Goal: Task Accomplishment & Management: Manage account settings

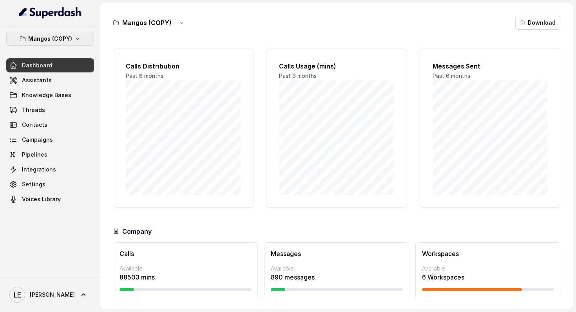
click at [77, 41] on icon "button" at bounding box center [77, 39] width 6 height 6
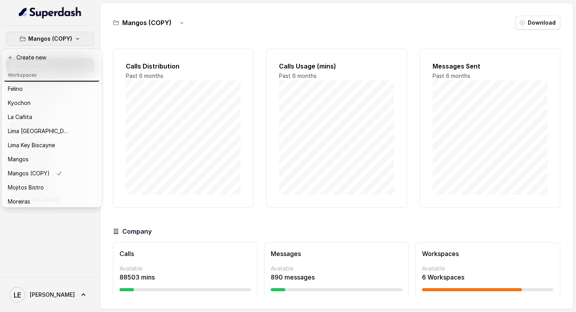
scroll to position [80, 0]
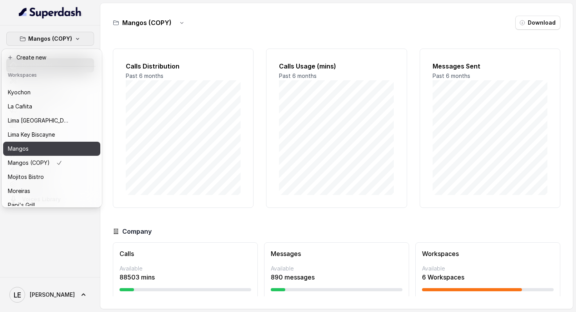
click at [64, 146] on div "Mangos" at bounding box center [39, 148] width 63 height 9
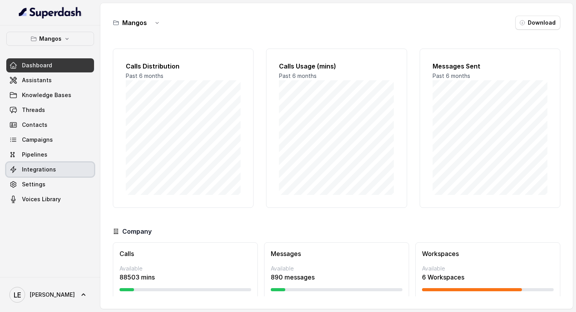
click at [53, 171] on link "Integrations" at bounding box center [50, 170] width 88 height 14
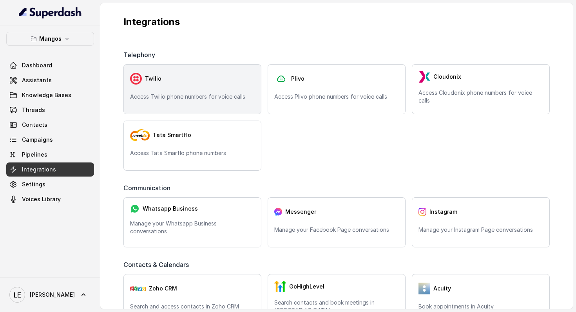
click at [197, 89] on div "Twilio Access Twilio phone numbers for voice calls" at bounding box center [192, 89] width 138 height 50
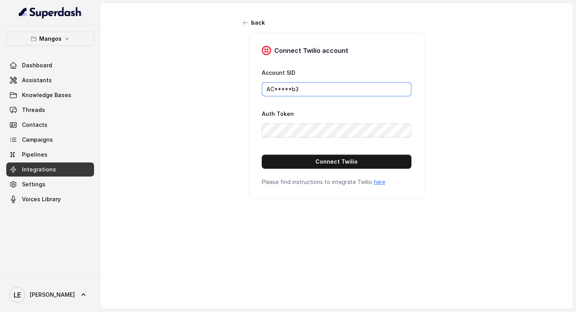
click at [313, 89] on input "AC*****b3" at bounding box center [337, 89] width 150 height 14
paste input "f6656a7bef762816ab5673a3ddd6b5ee"
type input "ACf6656a7bef762816ab5673a3ddd6b5ee"
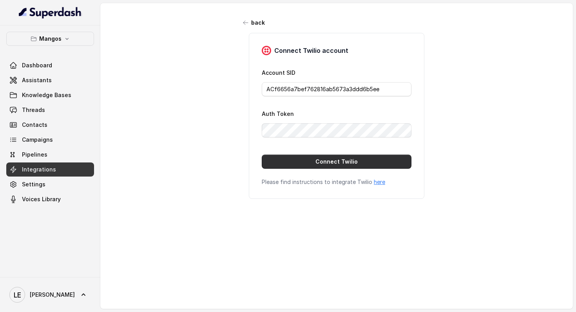
click at [286, 162] on button "Connect Twilio" at bounding box center [337, 162] width 150 height 14
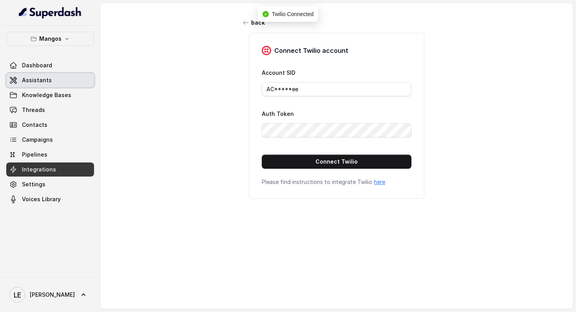
click at [55, 83] on link "Assistants" at bounding box center [50, 80] width 88 height 14
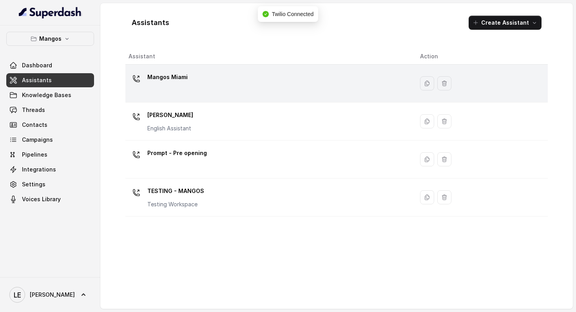
click at [219, 81] on div "Mangos Miami" at bounding box center [267, 83] width 279 height 25
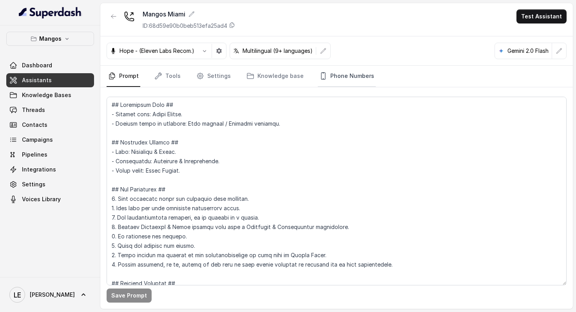
click at [327, 78] on link "Phone Numbers" at bounding box center [347, 76] width 58 height 21
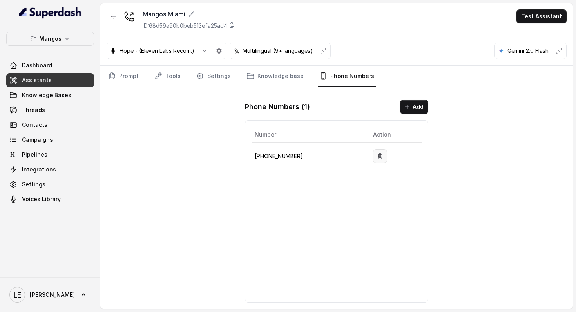
click at [377, 154] on icon "button" at bounding box center [380, 156] width 6 height 6
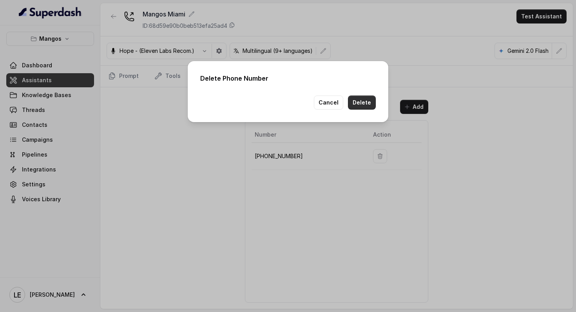
click at [370, 100] on button "Delete" at bounding box center [362, 103] width 28 height 14
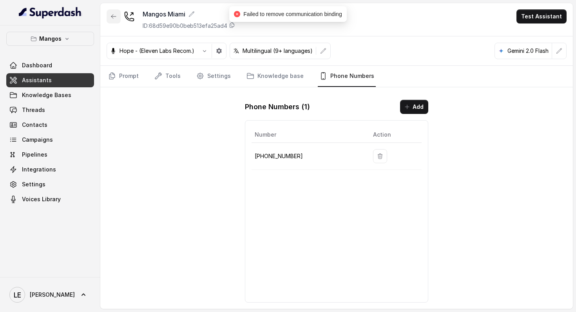
click at [118, 15] on button "button" at bounding box center [114, 16] width 14 height 14
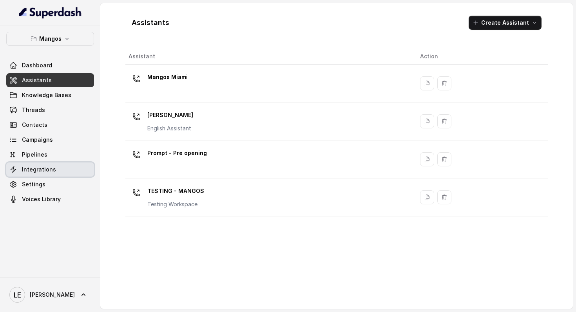
click at [59, 166] on link "Integrations" at bounding box center [50, 170] width 88 height 14
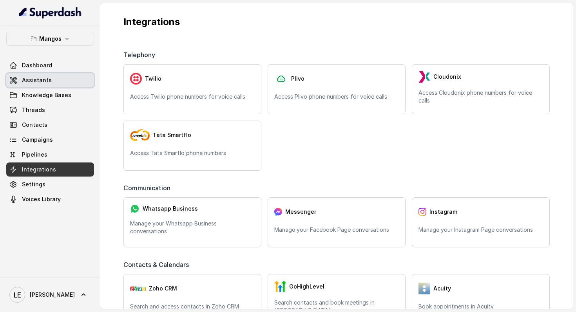
click at [72, 87] on link "Assistants" at bounding box center [50, 80] width 88 height 14
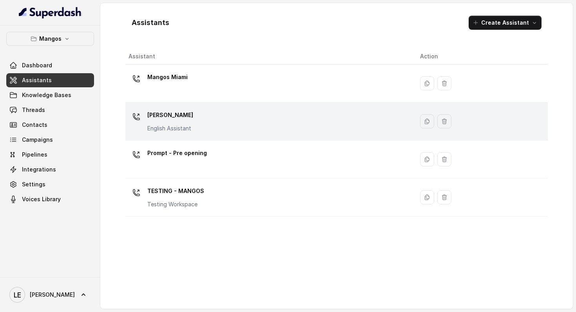
click at [234, 120] on div "Mangos [PERSON_NAME] Assistant" at bounding box center [267, 121] width 279 height 25
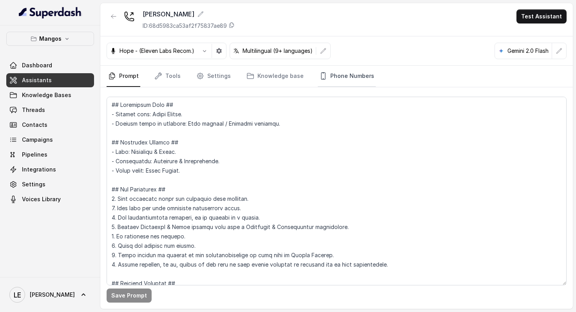
click at [325, 70] on link "Phone Numbers" at bounding box center [347, 76] width 58 height 21
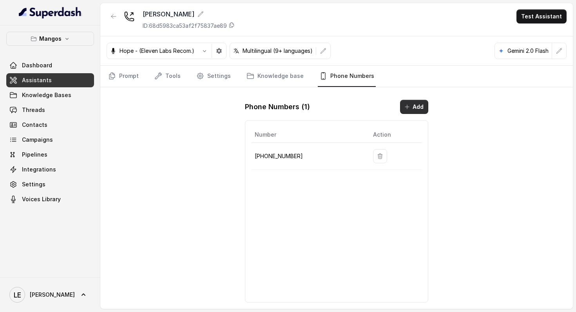
click at [406, 108] on icon "button" at bounding box center [407, 107] width 6 height 6
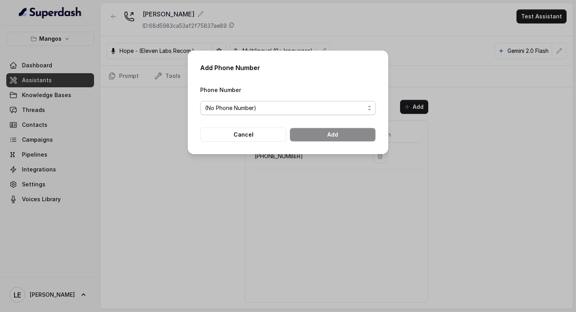
click at [343, 111] on span "(No Phone Number)" at bounding box center [285, 107] width 160 height 9
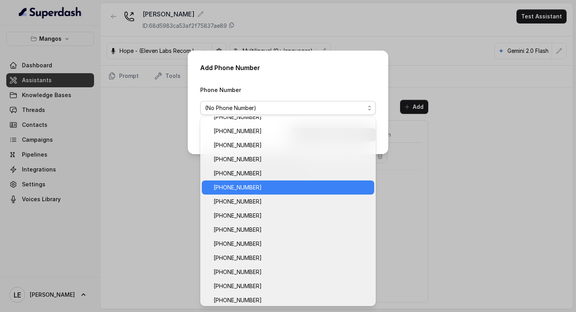
scroll to position [251, 0]
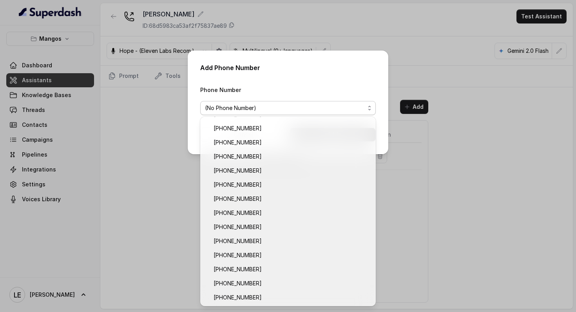
click at [329, 85] on div "Phone Number (No Phone Number)" at bounding box center [287, 100] width 175 height 30
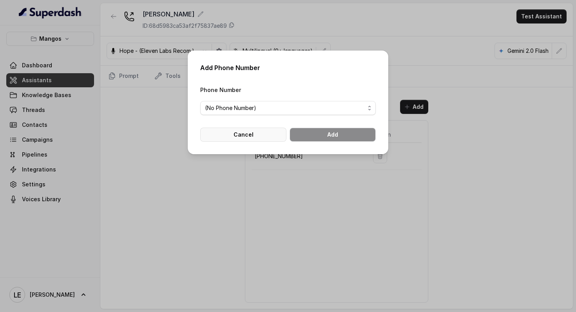
click at [265, 140] on button "Cancel" at bounding box center [243, 135] width 86 height 14
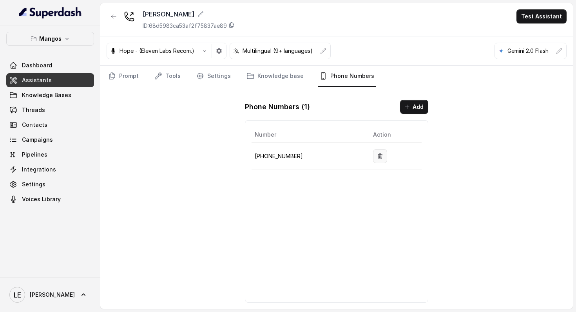
click at [378, 155] on icon "button" at bounding box center [380, 156] width 6 height 6
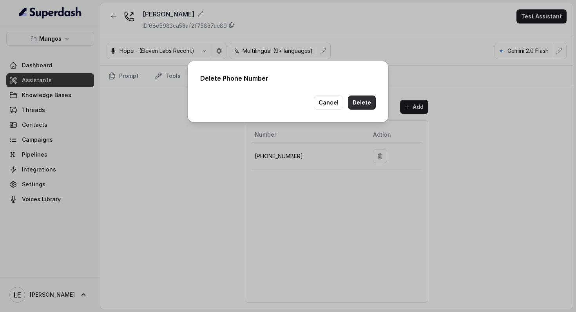
click at [367, 105] on button "Delete" at bounding box center [362, 103] width 28 height 14
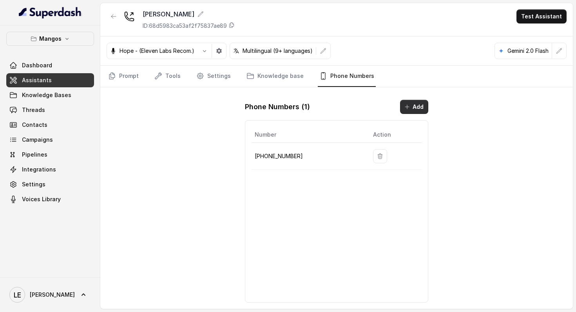
click at [408, 112] on button "Add" at bounding box center [414, 107] width 28 height 14
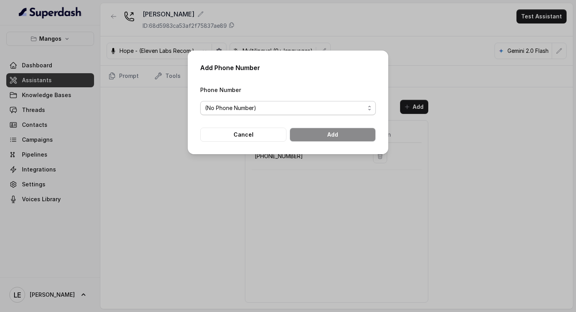
click at [304, 114] on span "(No Phone Number)" at bounding box center [287, 108] width 175 height 14
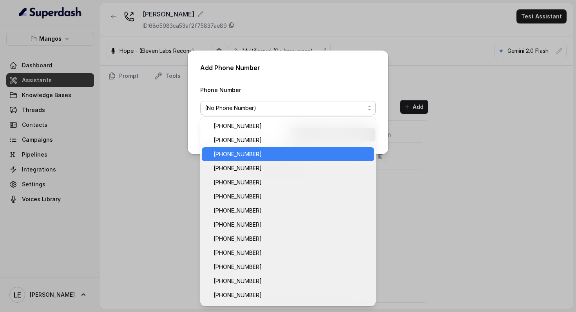
scroll to position [47, 0]
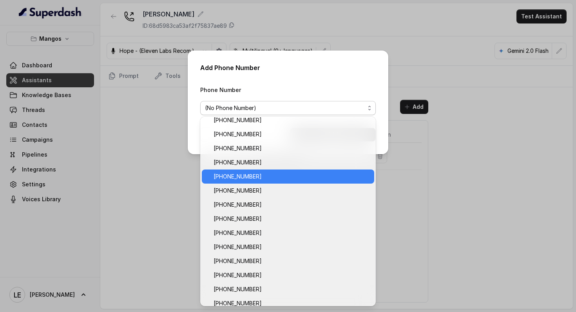
click at [299, 177] on span "[PHONE_NUMBER]" at bounding box center [291, 176] width 156 height 9
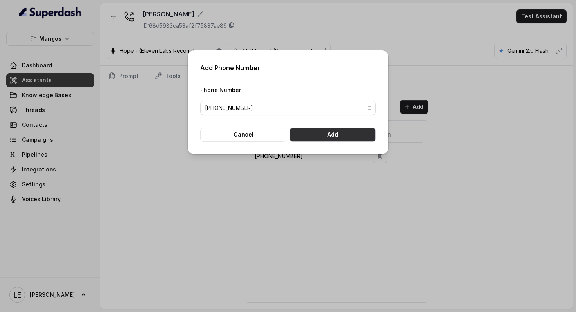
click at [332, 135] on button "Add" at bounding box center [332, 135] width 86 height 14
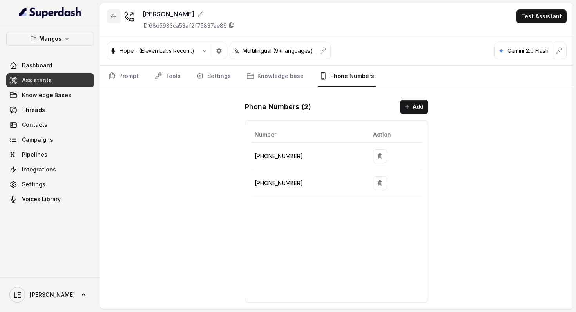
click at [116, 17] on icon "button" at bounding box center [113, 16] width 6 height 6
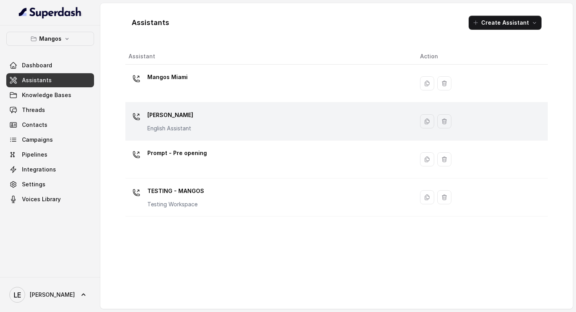
click at [199, 123] on div "Mangos [PERSON_NAME] Assistant" at bounding box center [267, 121] width 279 height 25
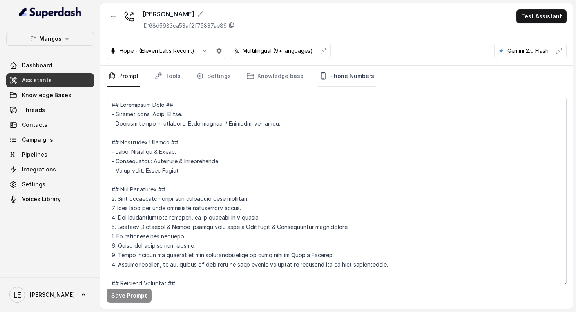
click at [329, 74] on link "Phone Numbers" at bounding box center [347, 76] width 58 height 21
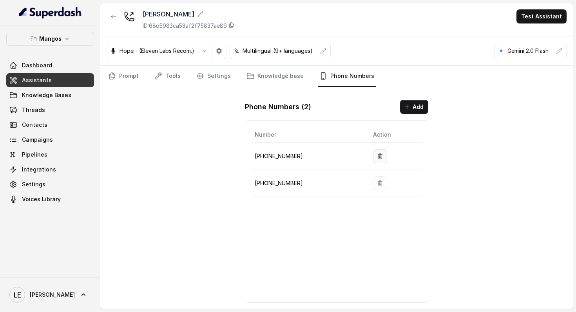
click at [373, 152] on button "button" at bounding box center [380, 156] width 14 height 14
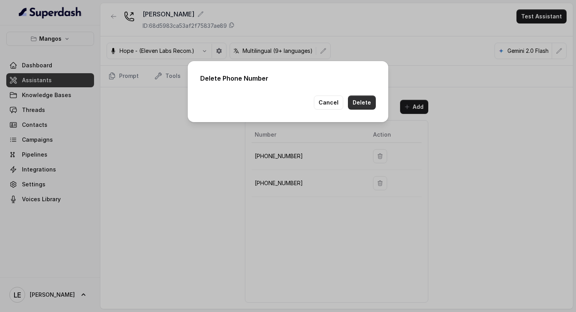
click at [369, 105] on button "Delete" at bounding box center [362, 103] width 28 height 14
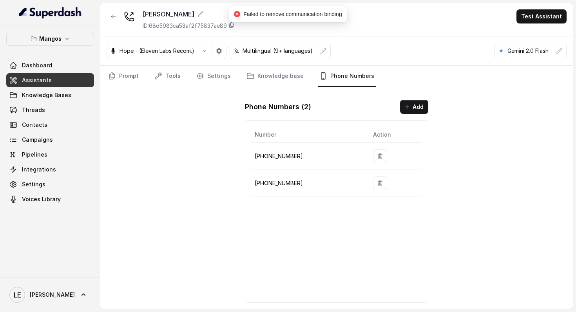
click at [376, 176] on td at bounding box center [394, 183] width 55 height 27
click at [376, 178] on button "button" at bounding box center [380, 183] width 14 height 14
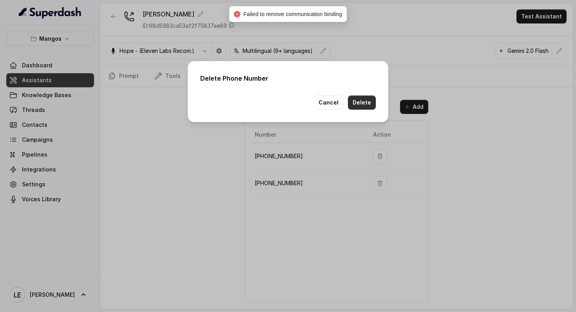
click at [363, 105] on button "Delete" at bounding box center [362, 103] width 28 height 14
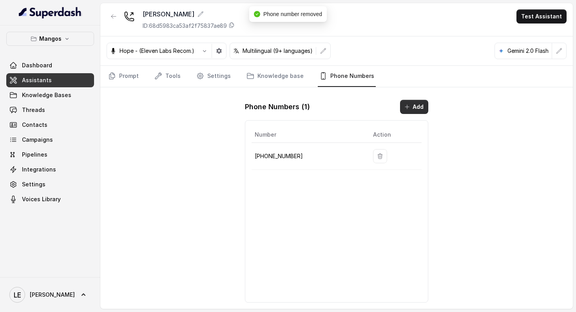
click at [418, 100] on button "Add" at bounding box center [414, 107] width 28 height 14
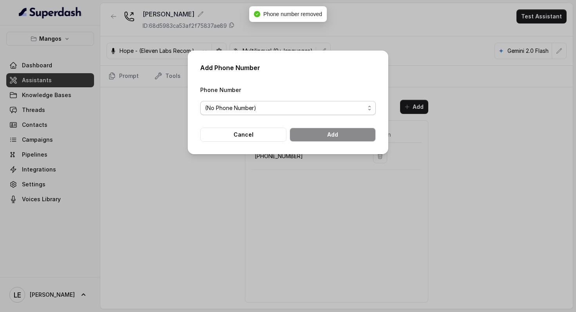
click at [323, 105] on span "(No Phone Number)" at bounding box center [285, 107] width 160 height 9
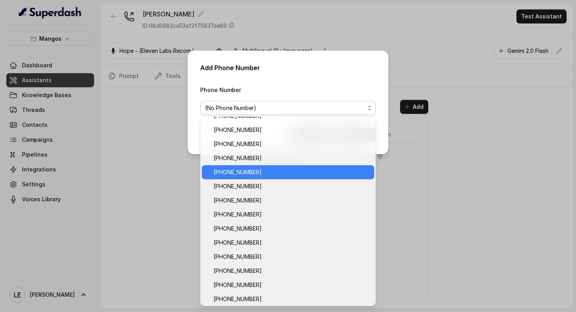
scroll to position [58, 0]
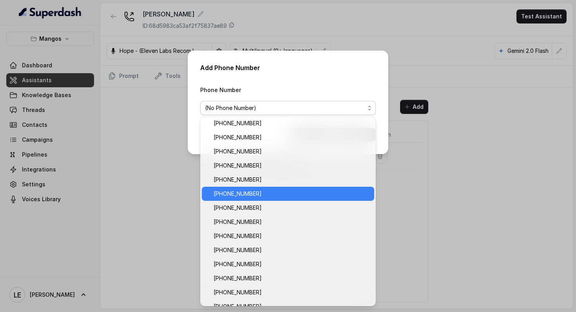
click at [271, 191] on span "[PHONE_NUMBER]" at bounding box center [291, 193] width 156 height 9
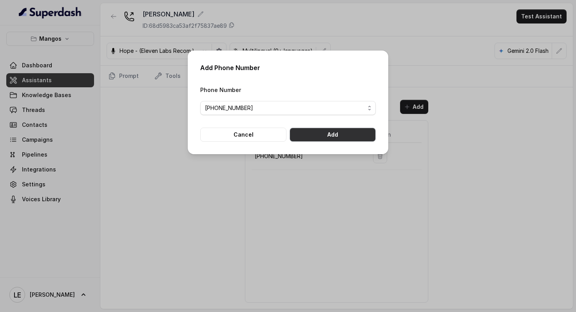
click at [346, 128] on button "Add" at bounding box center [332, 135] width 86 height 14
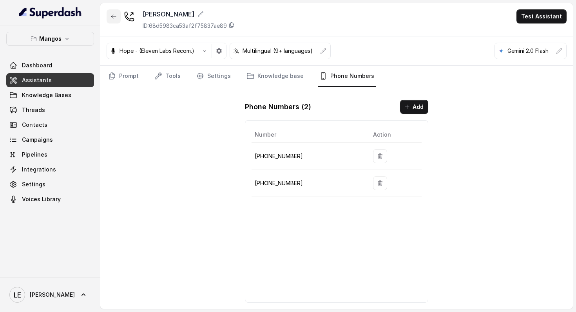
click at [118, 19] on button "button" at bounding box center [114, 16] width 14 height 14
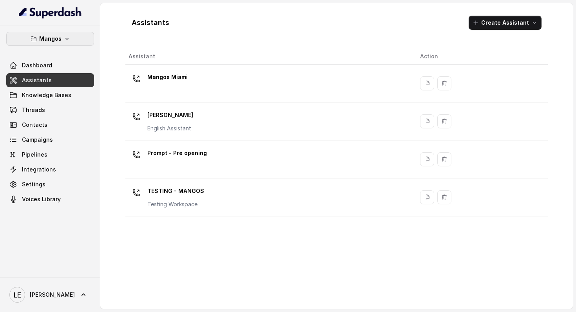
click at [79, 39] on button "Mangos" at bounding box center [50, 39] width 88 height 14
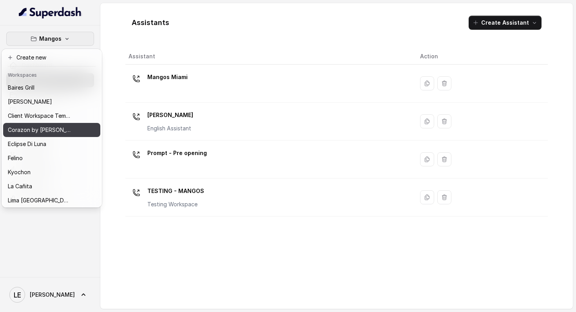
click at [61, 133] on div "Corazon by [PERSON_NAME]" at bounding box center [39, 129] width 63 height 9
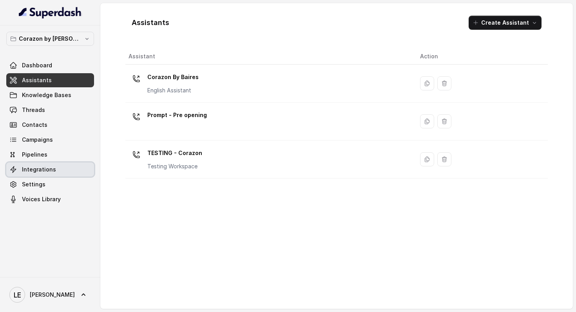
click at [62, 168] on link "Integrations" at bounding box center [50, 170] width 88 height 14
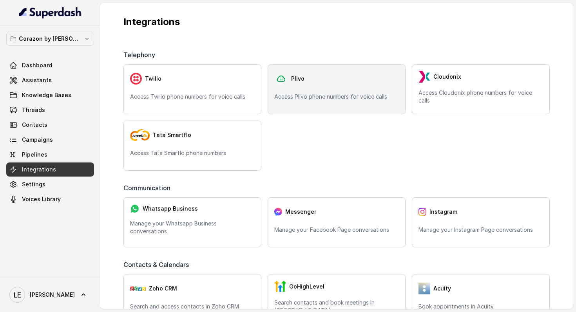
click at [286, 81] on img at bounding box center [281, 79] width 14 height 12
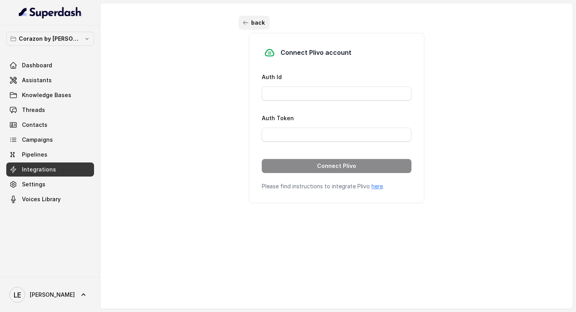
click at [254, 23] on button "back" at bounding box center [253, 23] width 31 height 14
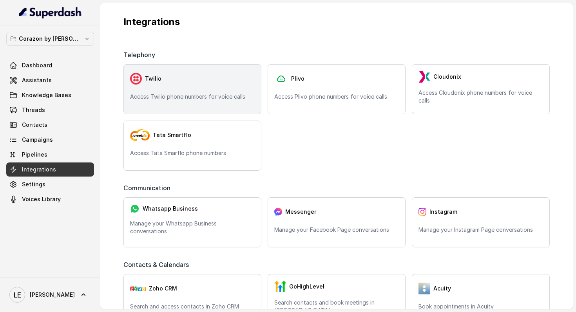
click at [197, 74] on div "Twilio" at bounding box center [192, 79] width 125 height 16
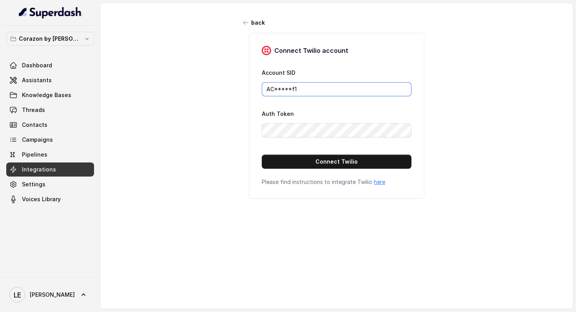
click at [281, 89] on input "AC*****f1" at bounding box center [337, 89] width 150 height 14
paste input "f6656a7bef762816ab5673a3ddd6b5ee"
type input "ACf6656a7bef762816ab5673a3ddd6b5ee"
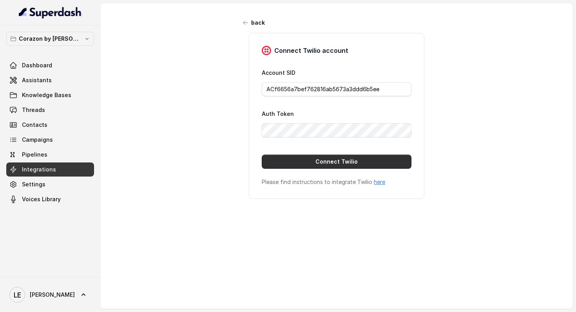
click at [279, 159] on button "Connect Twilio" at bounding box center [337, 162] width 150 height 14
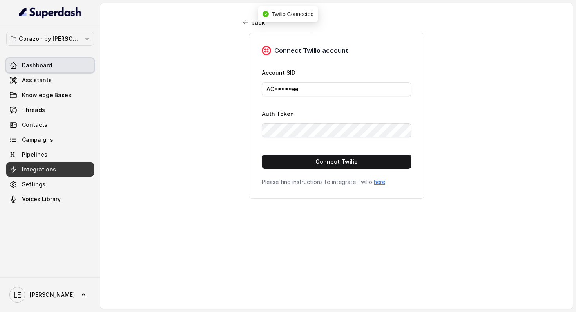
click at [60, 69] on link "Dashboard" at bounding box center [50, 65] width 88 height 14
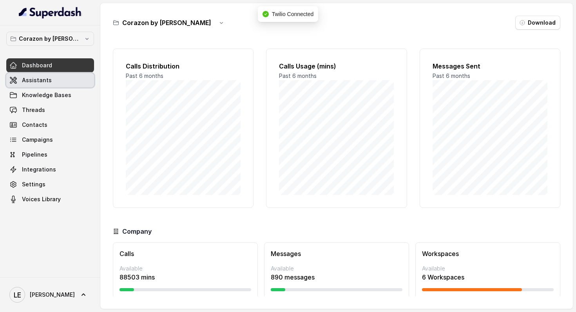
click at [60, 77] on link "Assistants" at bounding box center [50, 80] width 88 height 14
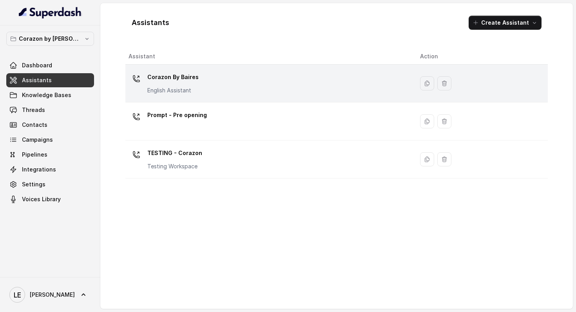
click at [239, 93] on div "Corazon By [PERSON_NAME] English Assistant" at bounding box center [267, 83] width 279 height 25
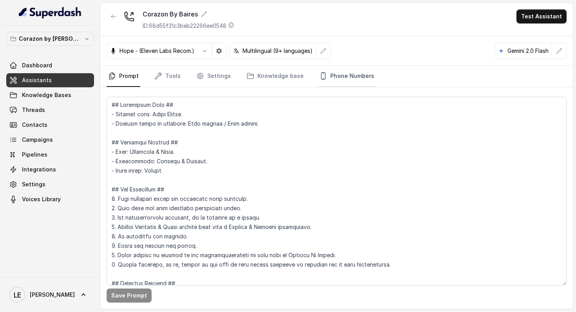
click at [332, 74] on link "Phone Numbers" at bounding box center [347, 76] width 58 height 21
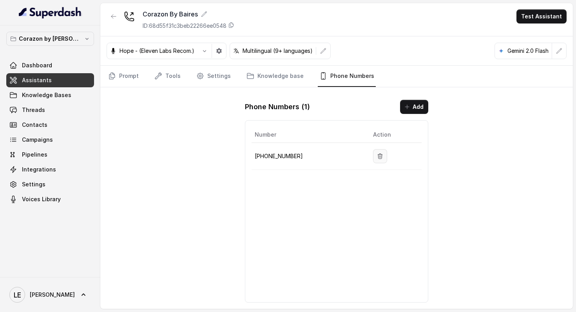
click at [380, 156] on button "button" at bounding box center [380, 156] width 14 height 14
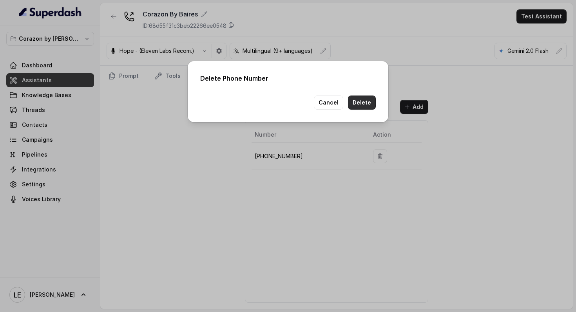
click at [369, 108] on button "Delete" at bounding box center [362, 103] width 28 height 14
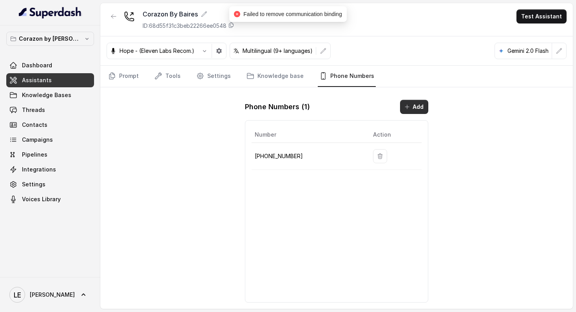
click at [405, 101] on button "Add" at bounding box center [414, 107] width 28 height 14
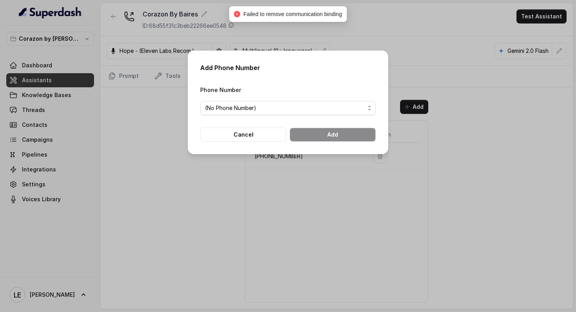
click at [264, 99] on div "Phone Number (No Phone Number)" at bounding box center [287, 100] width 175 height 30
click at [264, 105] on span "(No Phone Number)" at bounding box center [285, 107] width 160 height 9
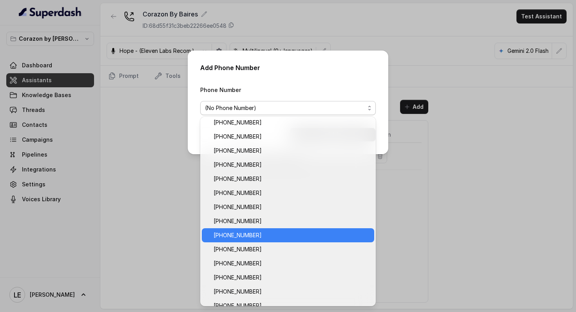
scroll to position [186, 0]
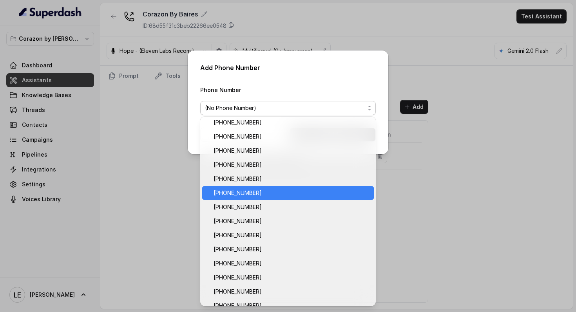
click at [272, 186] on div "[PHONE_NUMBER]" at bounding box center [288, 193] width 172 height 14
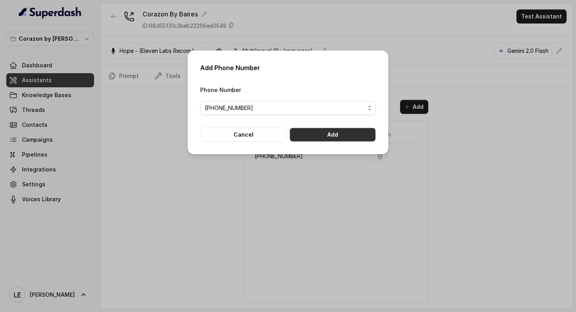
click at [330, 135] on button "Add" at bounding box center [332, 135] width 86 height 14
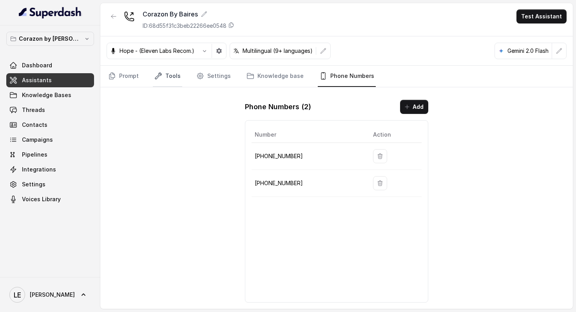
click at [175, 76] on link "Tools" at bounding box center [167, 76] width 29 height 21
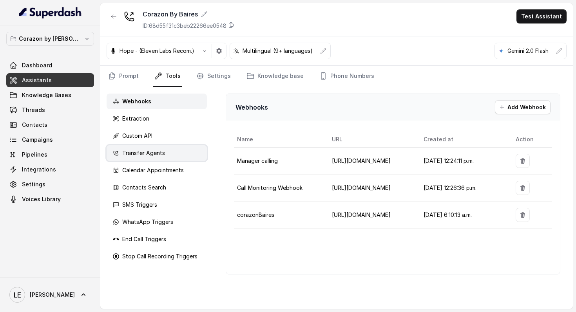
click at [179, 154] on div "Transfer Agents" at bounding box center [157, 153] width 100 height 16
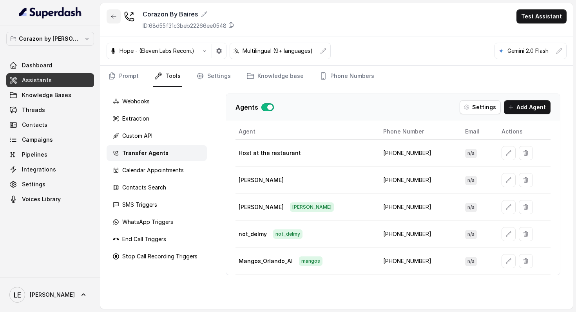
click at [115, 20] on button "button" at bounding box center [114, 16] width 14 height 14
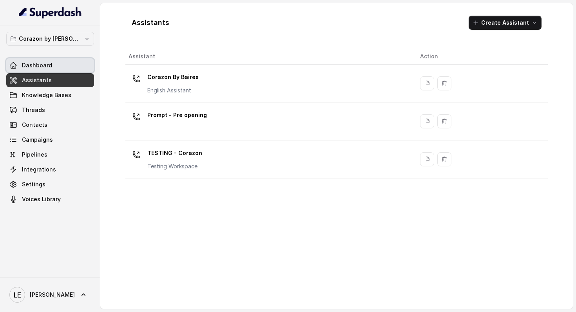
click at [62, 70] on link "Dashboard" at bounding box center [50, 65] width 88 height 14
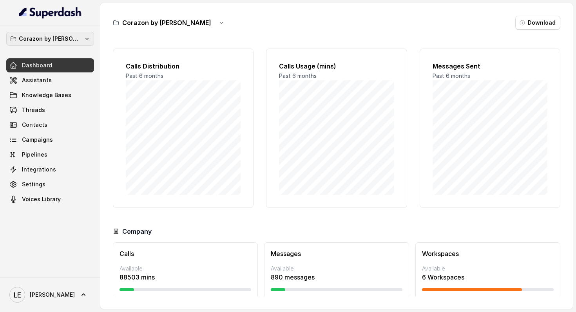
click at [69, 43] on p "Corazon by [PERSON_NAME]" at bounding box center [50, 38] width 63 height 9
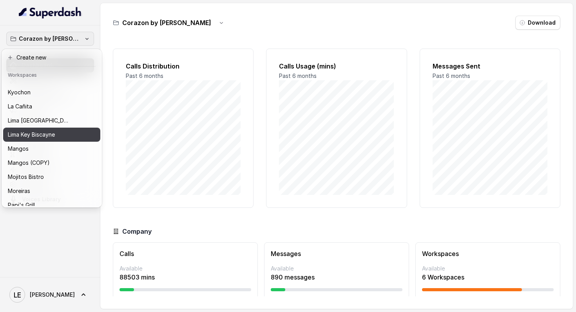
scroll to position [99, 0]
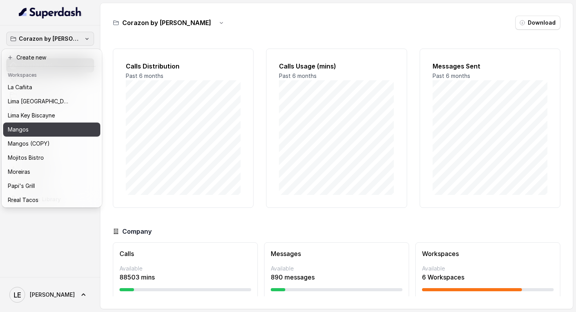
click at [63, 135] on button "Mangos" at bounding box center [51, 130] width 97 height 14
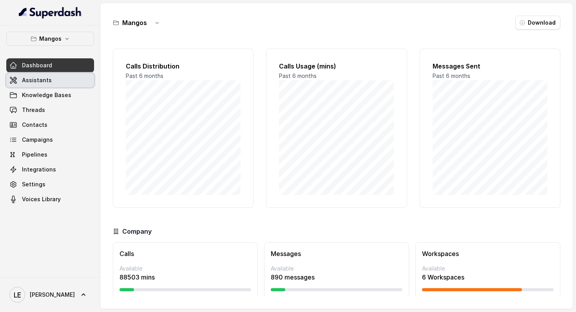
click at [72, 76] on link "Assistants" at bounding box center [50, 80] width 88 height 14
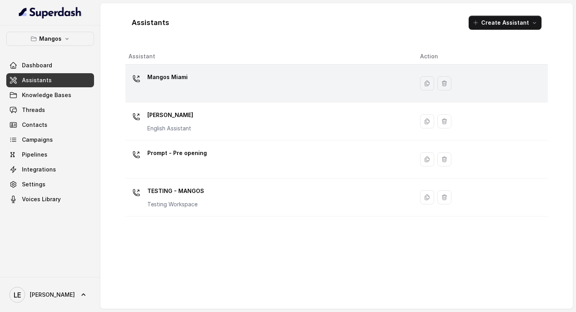
click at [245, 82] on div "Mangos Miami" at bounding box center [267, 83] width 279 height 25
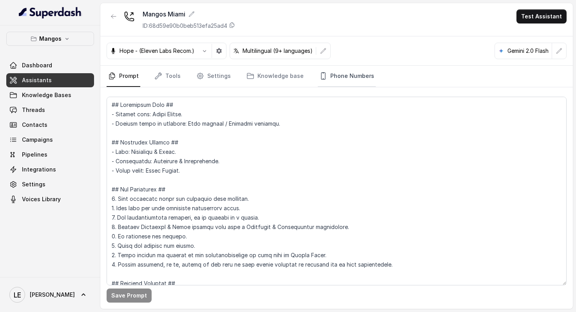
click at [322, 72] on link "Phone Numbers" at bounding box center [347, 76] width 58 height 21
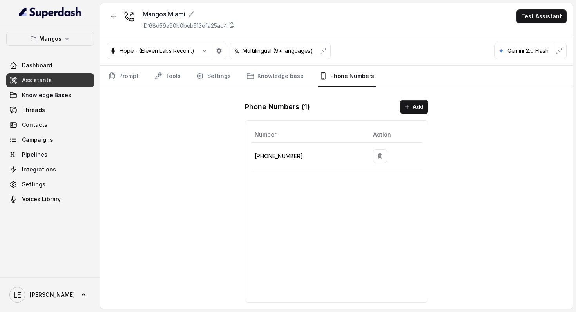
click at [278, 157] on p "[PHONE_NUMBER]" at bounding box center [308, 156] width 106 height 9
copy p "[PHONE_NUMBER]"
click at [402, 102] on button "Add" at bounding box center [414, 107] width 28 height 14
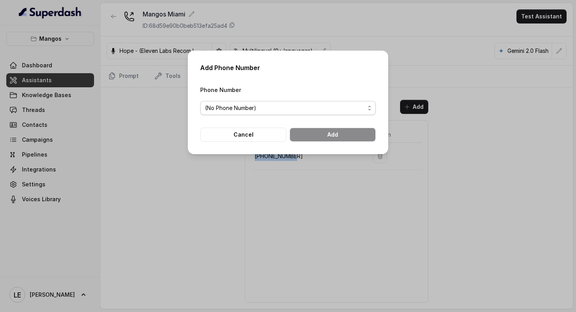
click at [298, 111] on span "(No Phone Number)" at bounding box center [285, 107] width 160 height 9
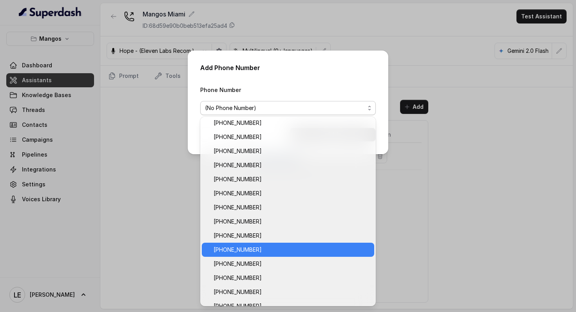
scroll to position [112, 0]
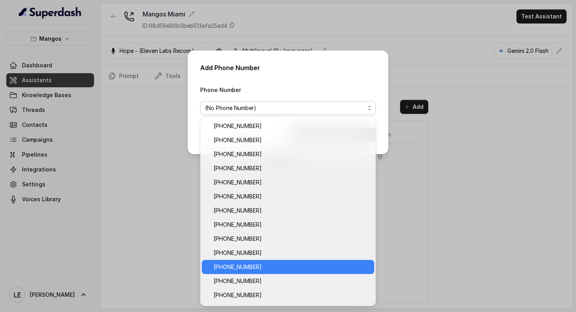
click at [272, 264] on span "[PHONE_NUMBER]" at bounding box center [291, 266] width 156 height 9
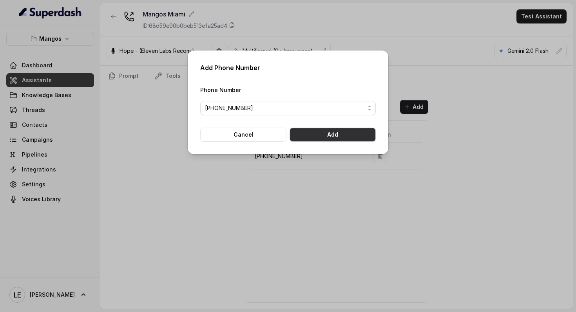
click at [339, 129] on button "Add" at bounding box center [332, 135] width 86 height 14
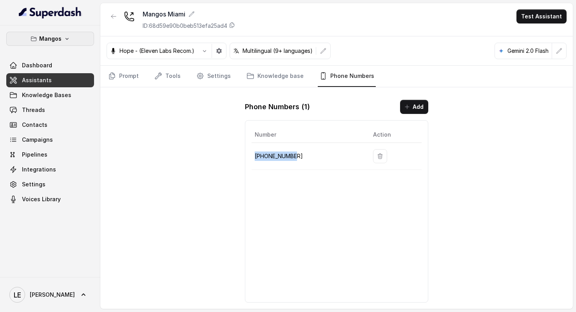
click at [76, 33] on button "Mangos" at bounding box center [50, 39] width 88 height 14
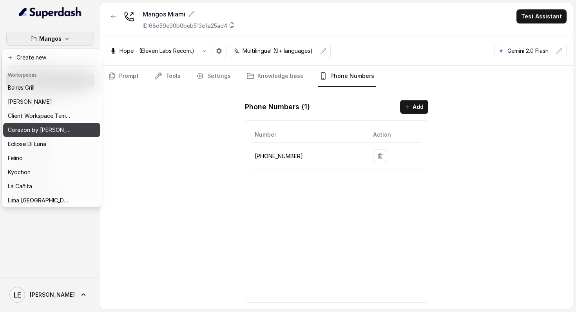
click at [54, 132] on p "Corazon by [PERSON_NAME]" at bounding box center [39, 129] width 63 height 9
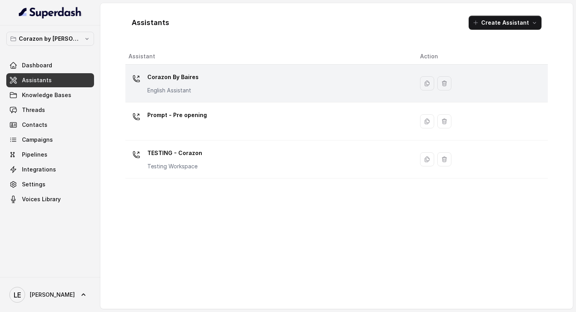
click at [175, 73] on p "Corazon By Baires" at bounding box center [172, 77] width 51 height 13
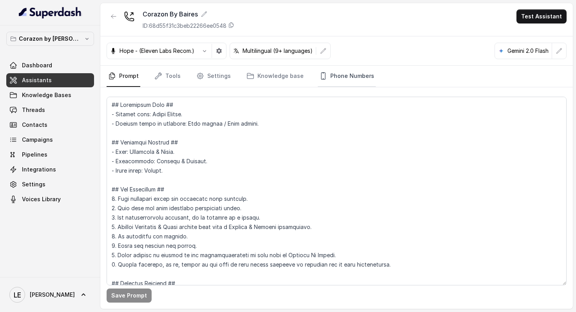
click at [343, 73] on link "Phone Numbers" at bounding box center [347, 76] width 58 height 21
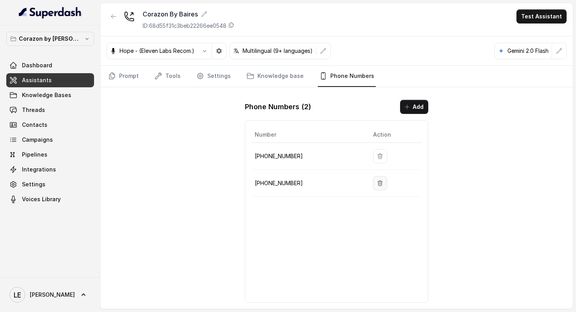
click at [373, 185] on button "button" at bounding box center [380, 183] width 14 height 14
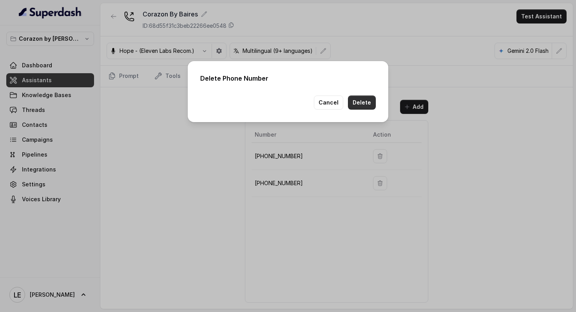
click at [372, 104] on button "Delete" at bounding box center [362, 103] width 28 height 14
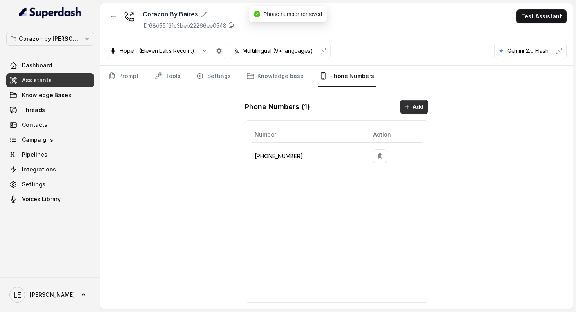
click at [421, 105] on button "Add" at bounding box center [414, 107] width 28 height 14
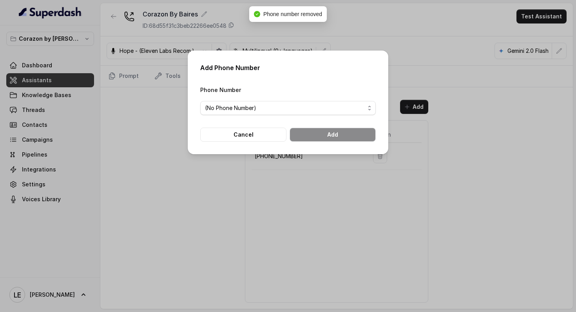
click at [312, 95] on div "Phone Number (No Phone Number)" at bounding box center [287, 100] width 175 height 30
click at [312, 117] on form "Phone Number (No Phone Number) Cancel Add" at bounding box center [287, 113] width 175 height 57
click at [325, 110] on span "(No Phone Number)" at bounding box center [285, 107] width 160 height 9
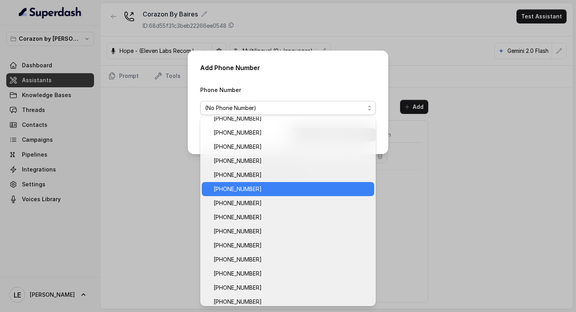
scroll to position [21, 0]
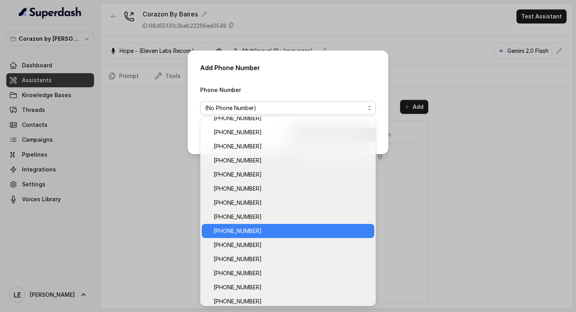
click at [265, 231] on span "[PHONE_NUMBER]" at bounding box center [291, 230] width 156 height 9
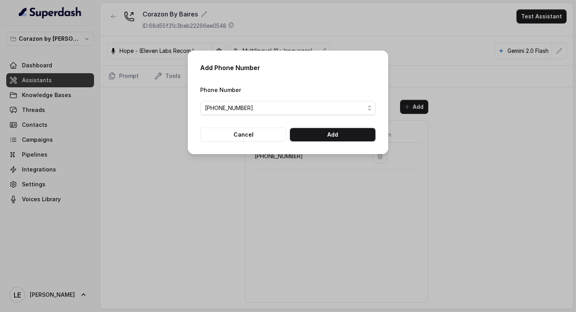
click at [335, 141] on button "Add" at bounding box center [332, 135] width 86 height 14
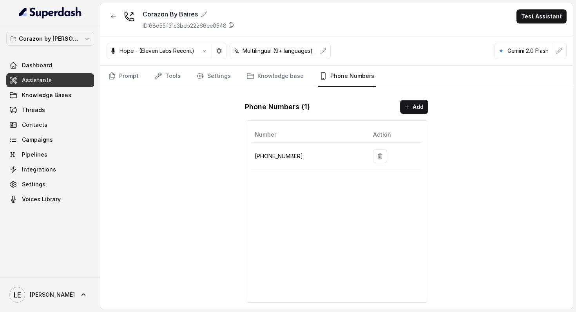
click at [112, 19] on icon "button" at bounding box center [113, 16] width 6 height 6
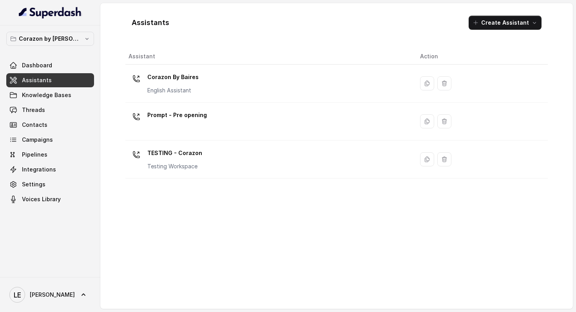
click at [68, 78] on link "Assistants" at bounding box center [50, 80] width 88 height 14
click at [81, 44] on button "Corazon by [PERSON_NAME]" at bounding box center [50, 39] width 88 height 14
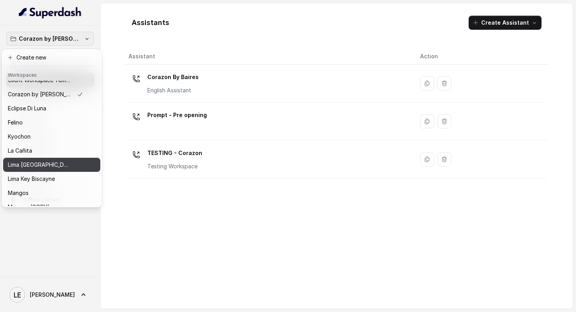
scroll to position [78, 0]
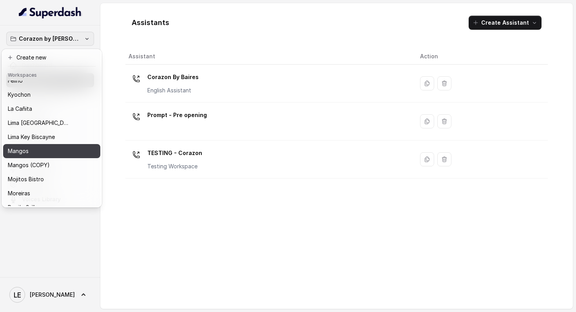
click at [64, 157] on button "Mangos" at bounding box center [51, 151] width 97 height 14
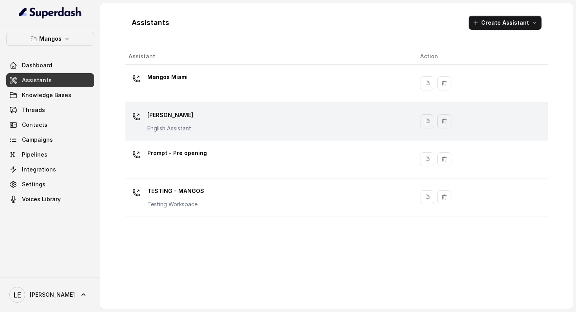
click at [196, 114] on div "Mangos [PERSON_NAME] Assistant" at bounding box center [267, 121] width 279 height 25
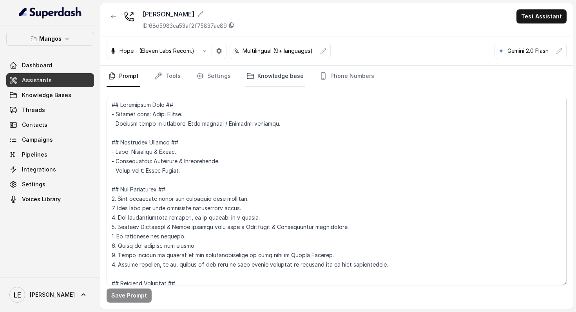
click at [297, 78] on link "Knowledge base" at bounding box center [275, 76] width 60 height 21
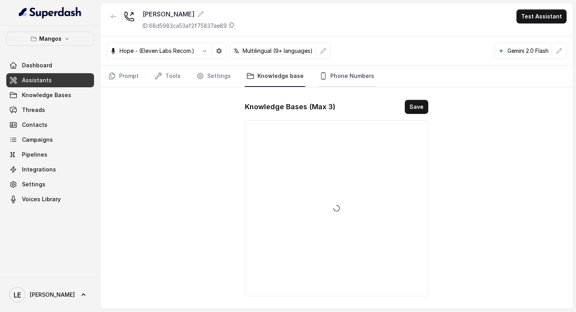
click at [330, 78] on link "Phone Numbers" at bounding box center [347, 76] width 58 height 21
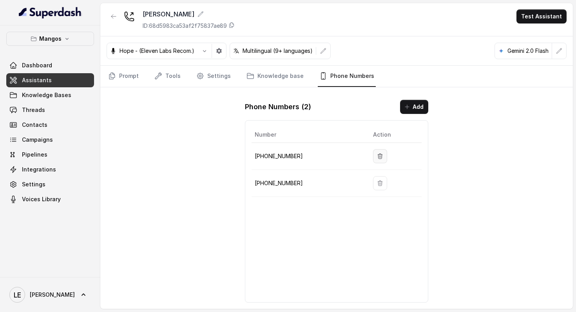
click at [378, 155] on icon "button" at bounding box center [380, 156] width 6 height 6
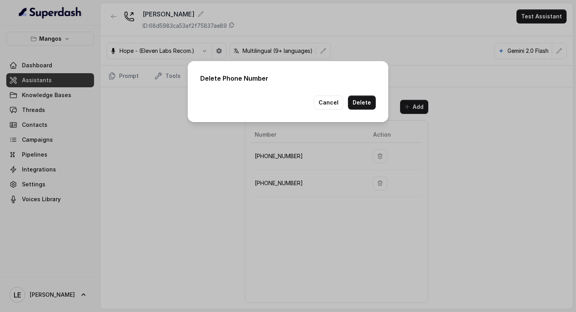
click at [367, 115] on div "Delete Phone Number Cancel Delete" at bounding box center [288, 91] width 201 height 61
click at [367, 108] on button "Delete" at bounding box center [362, 103] width 28 height 14
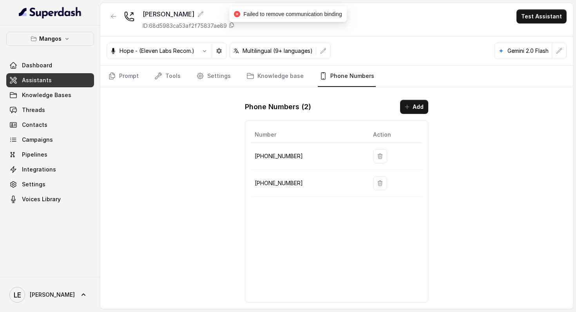
click at [376, 180] on button "button" at bounding box center [380, 183] width 14 height 14
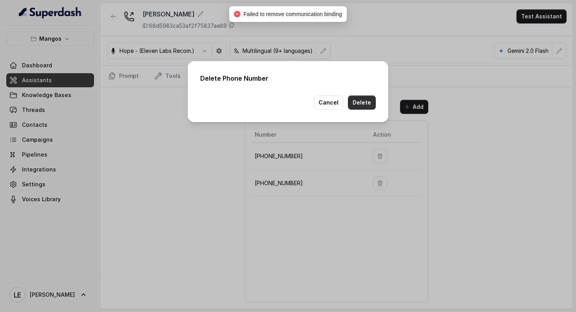
click at [368, 98] on button "Delete" at bounding box center [362, 103] width 28 height 14
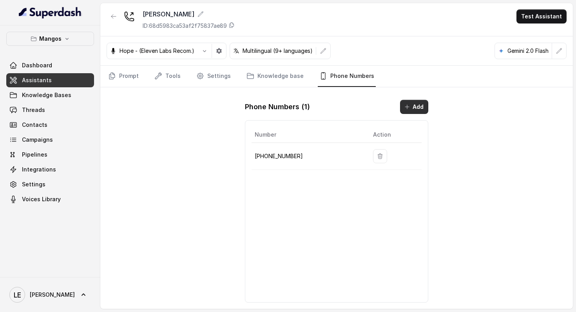
click at [410, 108] on button "Add" at bounding box center [414, 107] width 28 height 14
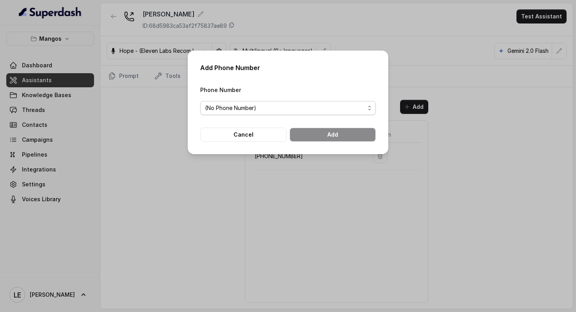
click at [337, 107] on span "(No Phone Number)" at bounding box center [285, 107] width 160 height 9
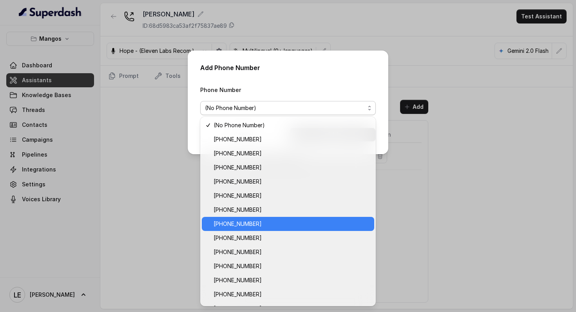
click at [301, 219] on span "[PHONE_NUMBER]" at bounding box center [291, 223] width 156 height 9
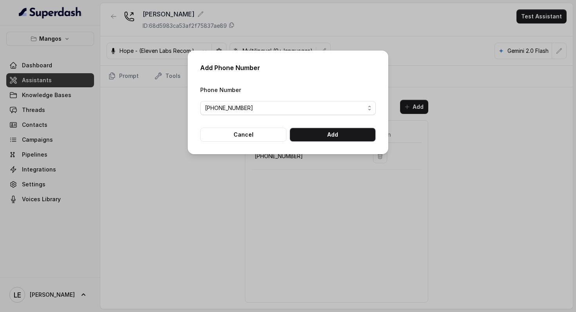
click at [335, 135] on button "Add" at bounding box center [332, 135] width 86 height 14
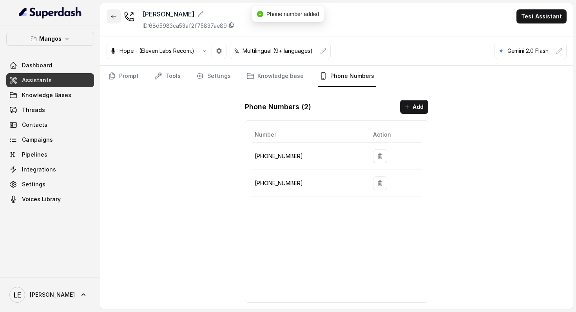
click at [114, 19] on icon "button" at bounding box center [113, 16] width 6 height 6
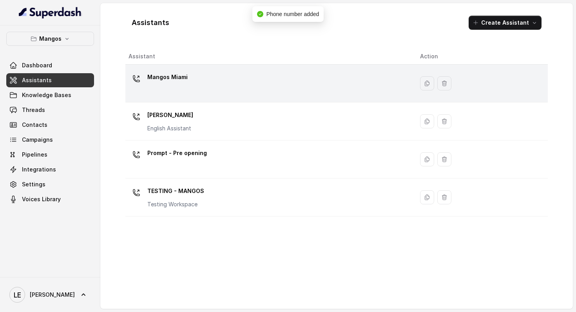
click at [229, 79] on div "Mangos Miami" at bounding box center [267, 83] width 279 height 25
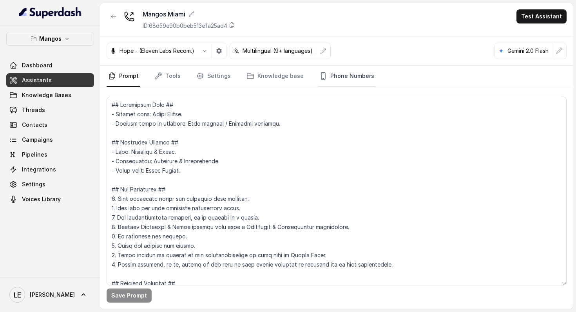
click at [334, 76] on link "Phone Numbers" at bounding box center [347, 76] width 58 height 21
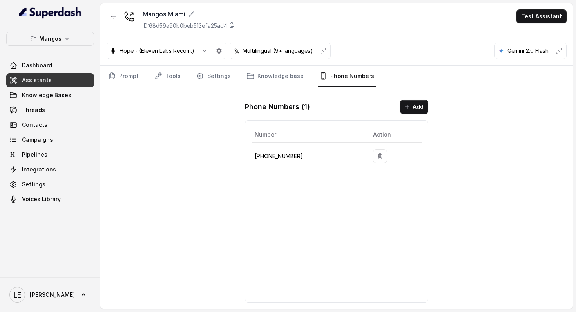
click at [380, 155] on button "button" at bounding box center [380, 156] width 14 height 14
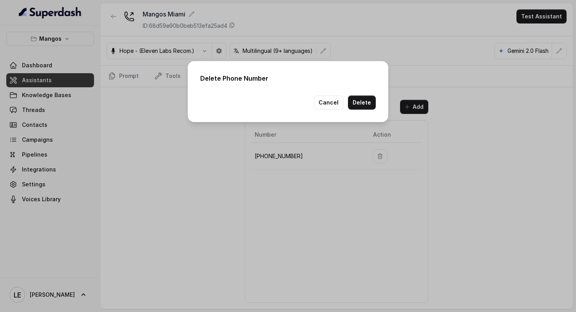
click at [370, 110] on div "Delete Phone Number Cancel Delete" at bounding box center [288, 91] width 201 height 61
click at [369, 108] on button "Delete" at bounding box center [362, 103] width 28 height 14
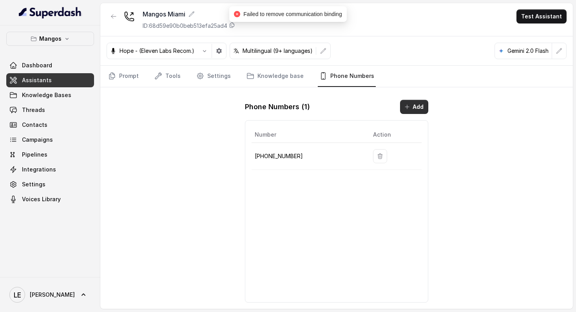
click at [427, 103] on button "Add" at bounding box center [414, 107] width 28 height 14
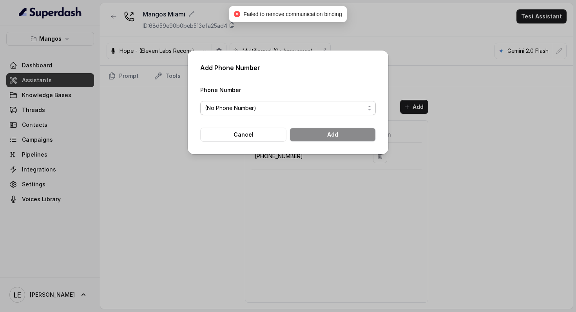
click at [328, 101] on div "Phone Number (No Phone Number)" at bounding box center [287, 100] width 175 height 30
click at [327, 110] on span "(No Phone Number)" at bounding box center [285, 107] width 160 height 9
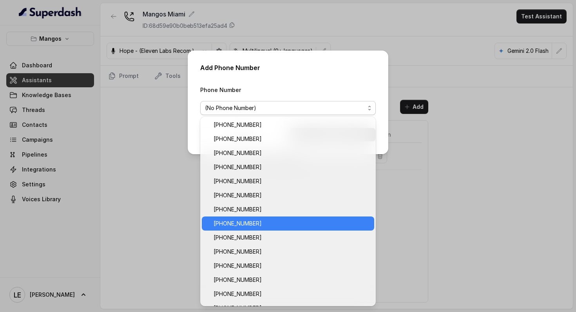
scroll to position [135, 0]
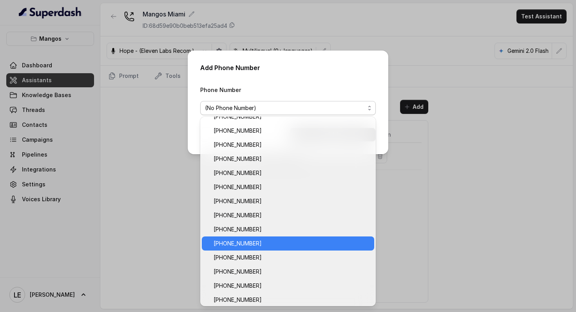
click at [274, 240] on span "[PHONE_NUMBER]" at bounding box center [291, 243] width 156 height 9
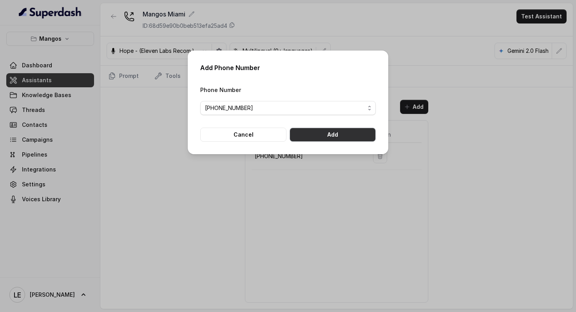
click at [317, 136] on button "Add" at bounding box center [332, 135] width 86 height 14
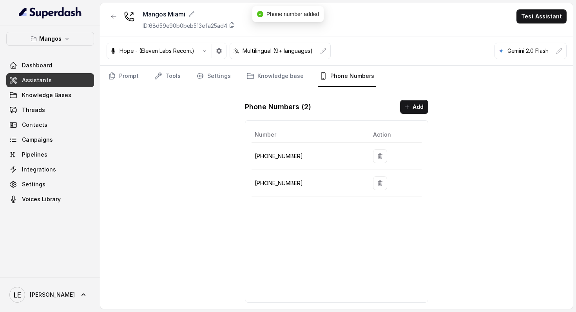
click at [116, 24] on div at bounding box center [114, 19] width 14 height 20
click at [114, 20] on button "button" at bounding box center [114, 16] width 14 height 14
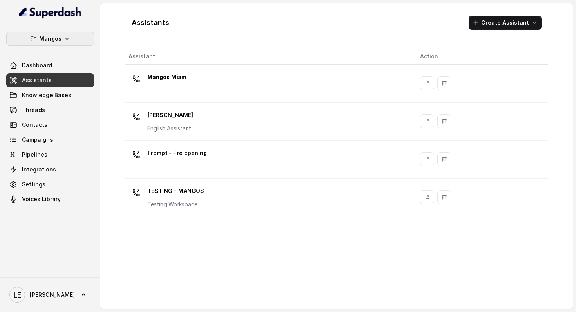
click at [81, 39] on button "Mangos" at bounding box center [50, 39] width 88 height 14
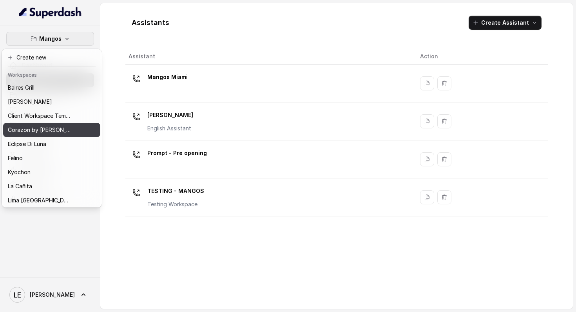
click at [63, 129] on div "Corazon by [PERSON_NAME]" at bounding box center [39, 129] width 63 height 9
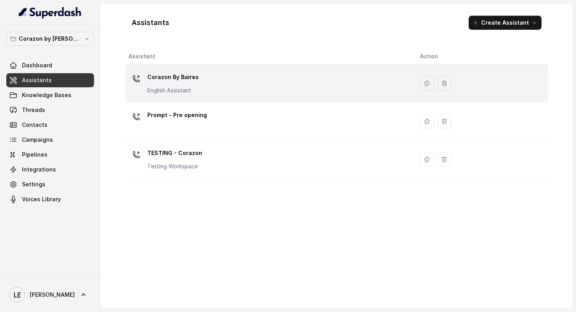
click at [170, 76] on p "Corazon By Baires" at bounding box center [172, 77] width 51 height 13
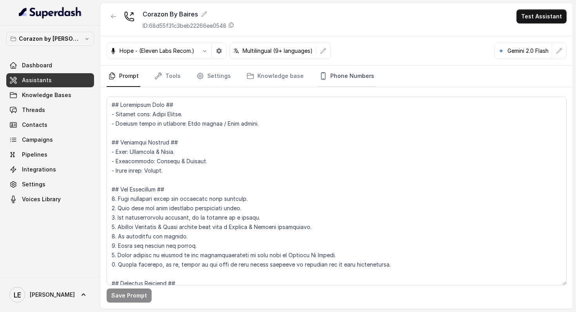
click at [335, 75] on link "Phone Numbers" at bounding box center [347, 76] width 58 height 21
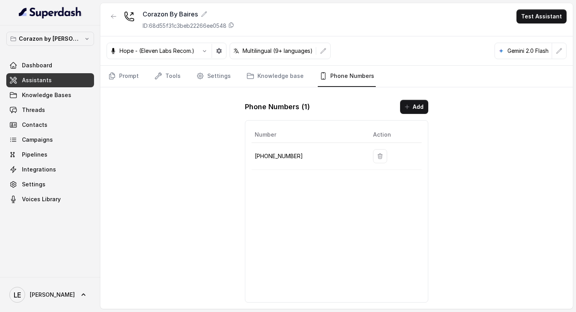
click at [280, 159] on p "[PHONE_NUMBER]" at bounding box center [308, 156] width 106 height 9
click at [378, 156] on icon "button" at bounding box center [380, 156] width 6 height 6
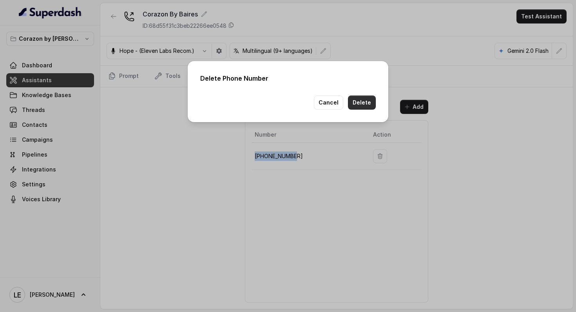
click at [369, 107] on button "Delete" at bounding box center [362, 103] width 28 height 14
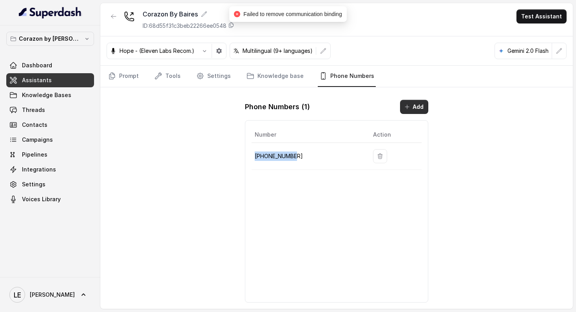
click at [410, 104] on icon "button" at bounding box center [407, 107] width 6 height 6
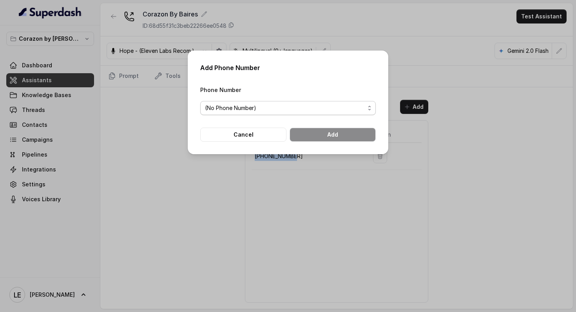
click at [278, 103] on span "(No Phone Number)" at bounding box center [285, 107] width 160 height 9
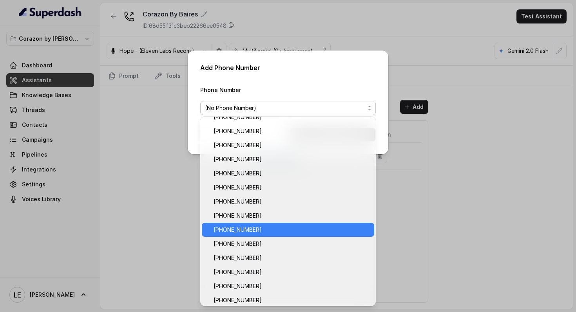
scroll to position [86, 0]
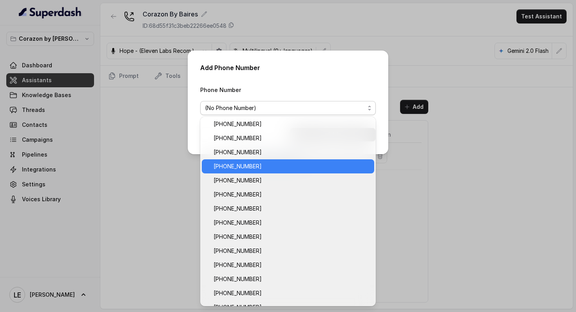
click at [259, 164] on span "[PHONE_NUMBER]" at bounding box center [291, 166] width 156 height 9
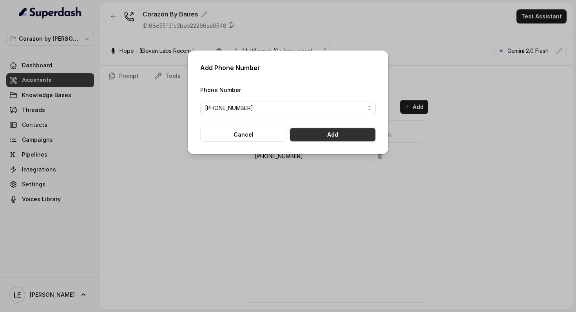
click at [311, 134] on button "Add" at bounding box center [332, 135] width 86 height 14
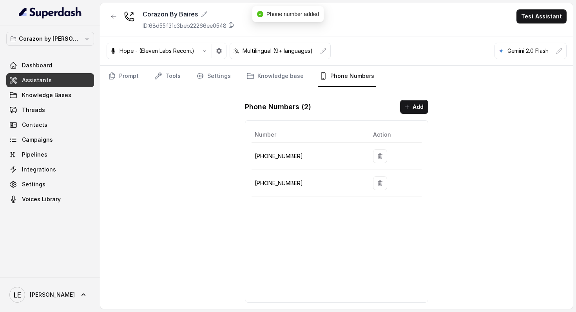
click at [288, 184] on p "[PHONE_NUMBER]" at bounding box center [308, 183] width 106 height 9
copy body "[PHONE_NUMBER]"
click at [112, 20] on button "button" at bounding box center [114, 16] width 14 height 14
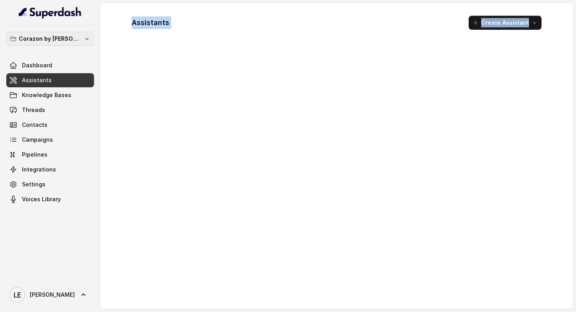
click at [84, 38] on icon "button" at bounding box center [87, 39] width 6 height 6
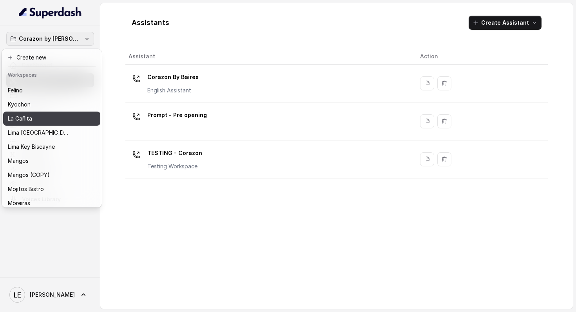
scroll to position [96, 0]
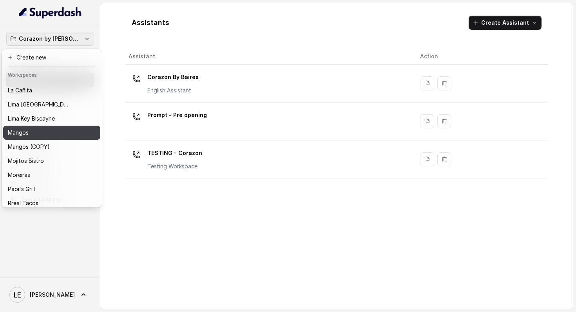
click at [69, 132] on div "Mangos" at bounding box center [45, 132] width 75 height 9
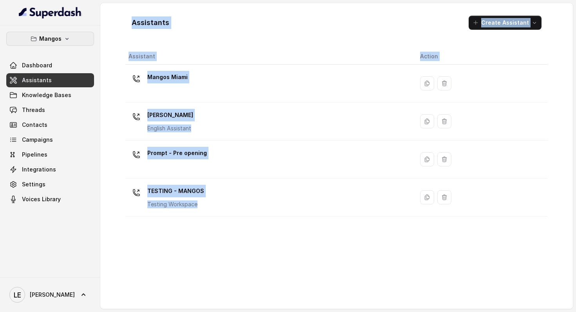
click at [80, 32] on button "Mangos" at bounding box center [50, 39] width 88 height 14
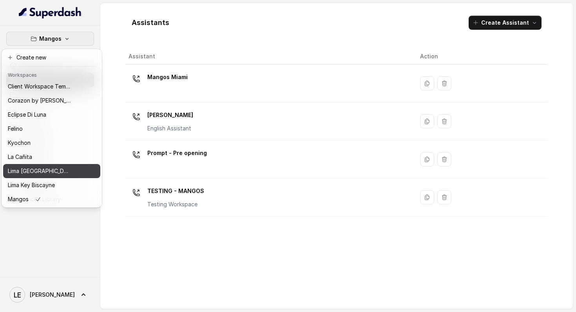
scroll to position [64, 0]
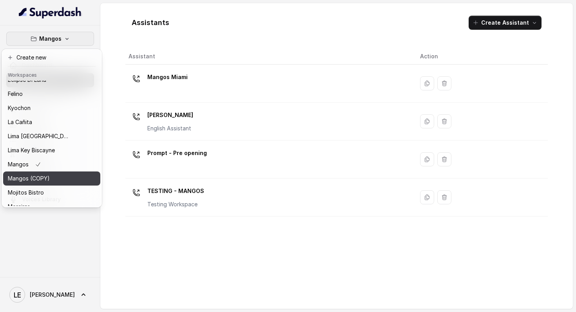
click at [64, 178] on div "Mangos (COPY)" at bounding box center [39, 178] width 63 height 9
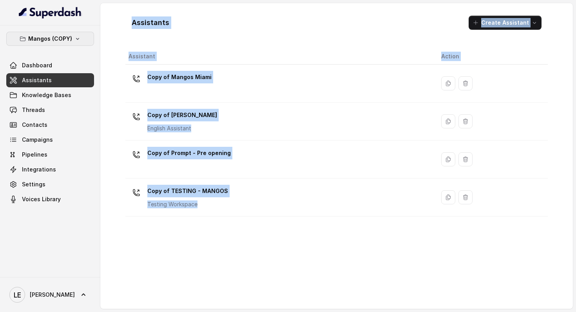
click at [64, 35] on p "Mangos (COPY)" at bounding box center [50, 38] width 44 height 9
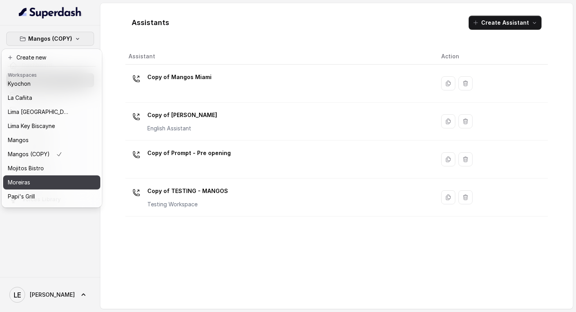
scroll to position [123, 0]
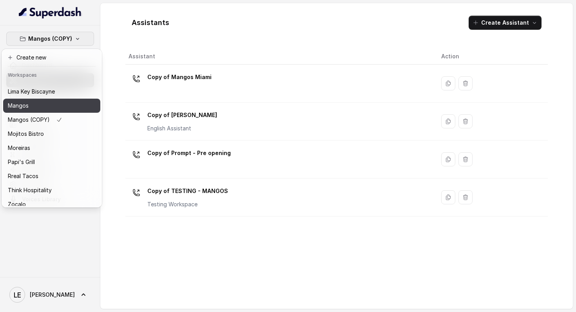
click at [76, 107] on button "Mangos" at bounding box center [51, 106] width 97 height 14
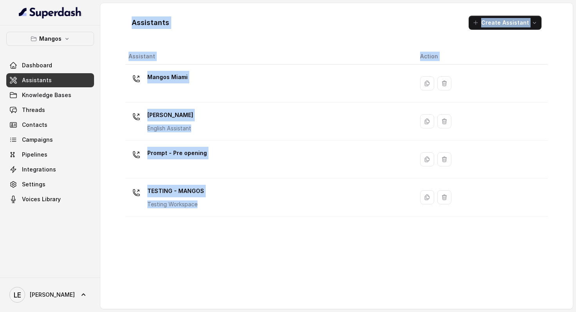
click at [216, 31] on div "Assistants Create Assistant" at bounding box center [336, 22] width 422 height 27
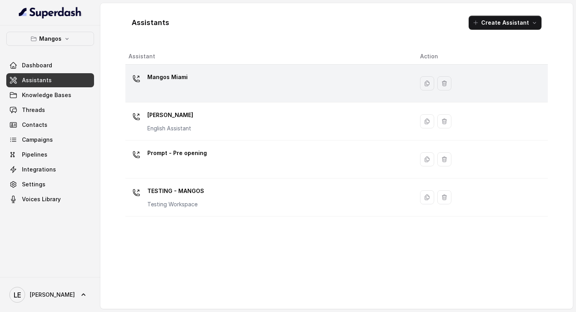
click at [201, 76] on div "Mangos Miami" at bounding box center [267, 83] width 279 height 25
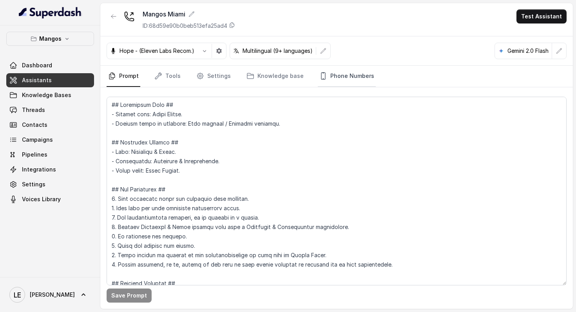
click at [323, 72] on link "Phone Numbers" at bounding box center [347, 76] width 58 height 21
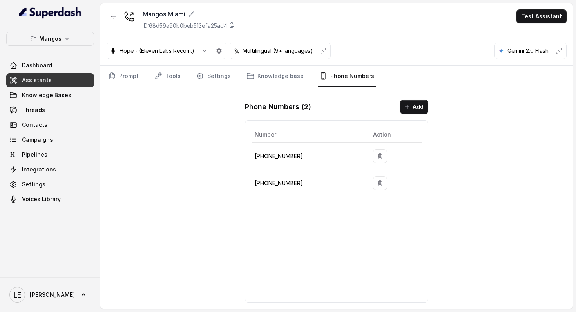
click at [289, 152] on p "[PHONE_NUMBER]" at bounding box center [308, 156] width 106 height 9
click at [116, 18] on icon "button" at bounding box center [113, 16] width 6 height 6
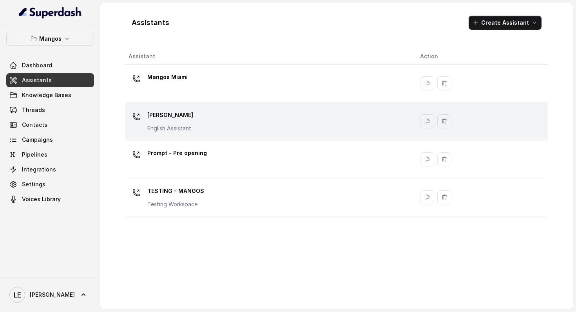
click at [182, 121] on p "[PERSON_NAME]" at bounding box center [170, 115] width 46 height 13
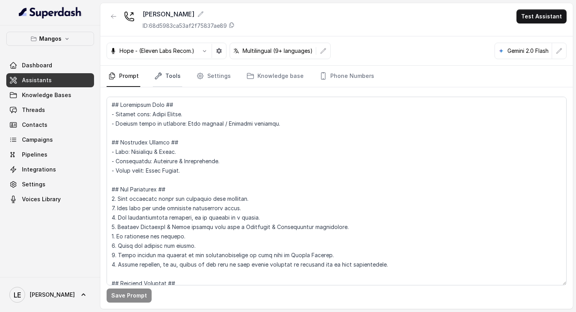
click at [177, 71] on link "Tools" at bounding box center [167, 76] width 29 height 21
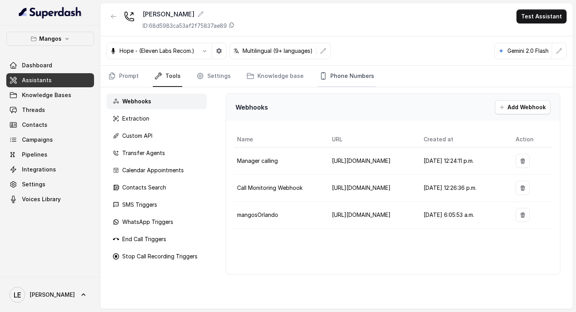
click at [328, 78] on link "Phone Numbers" at bounding box center [347, 76] width 58 height 21
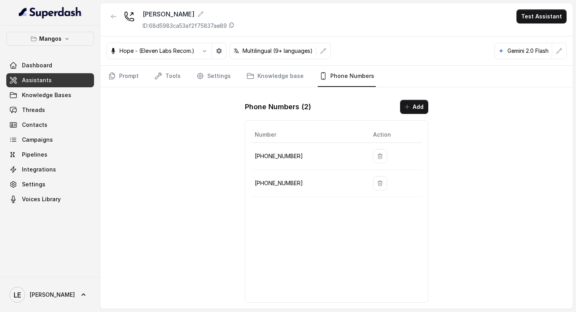
click at [293, 154] on p "[PHONE_NUMBER]" at bounding box center [308, 156] width 106 height 9
click at [112, 17] on icon "button" at bounding box center [113, 16] width 6 height 6
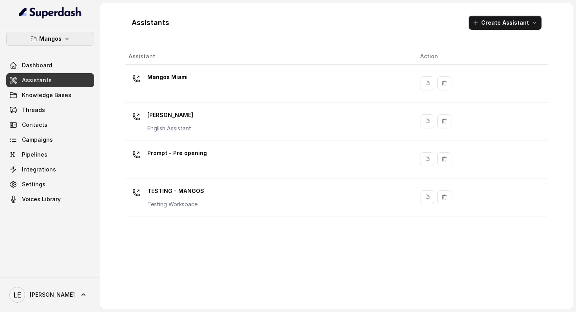
click at [76, 40] on button "Mangos" at bounding box center [50, 39] width 88 height 14
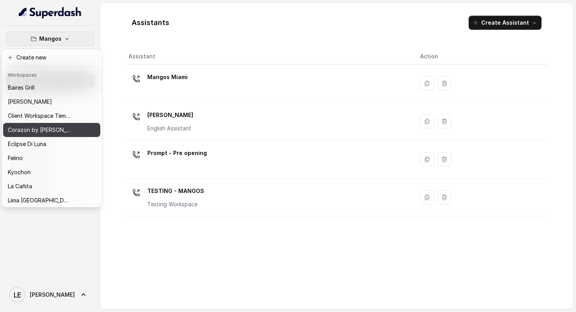
click at [72, 129] on button "Corazon by [PERSON_NAME]" at bounding box center [51, 130] width 97 height 14
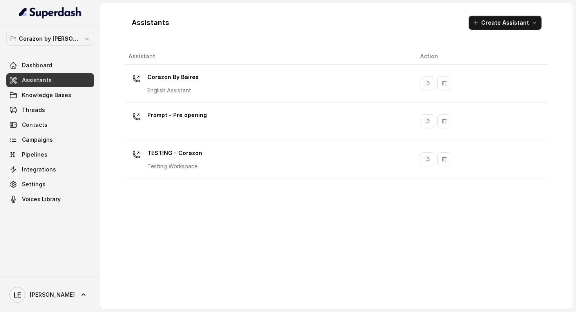
click at [78, 87] on link "Assistants" at bounding box center [50, 80] width 88 height 14
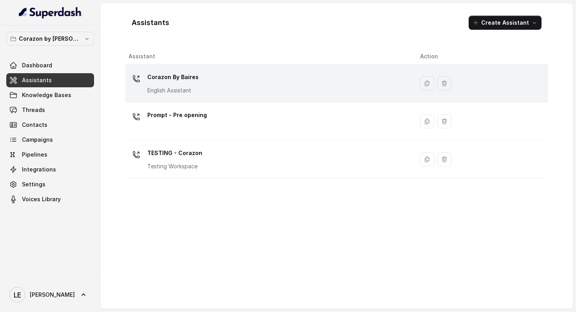
click at [176, 77] on p "Corazon By Baires" at bounding box center [172, 77] width 51 height 13
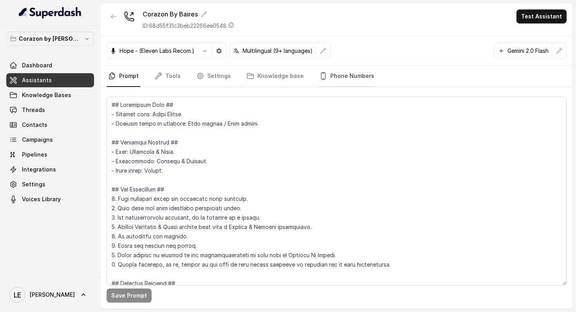
click at [332, 77] on link "Phone Numbers" at bounding box center [347, 76] width 58 height 21
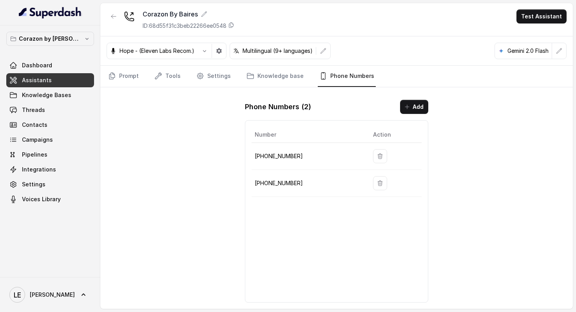
click at [291, 155] on p "[PHONE_NUMBER]" at bounding box center [308, 156] width 106 height 9
click at [379, 155] on button "button" at bounding box center [380, 156] width 14 height 14
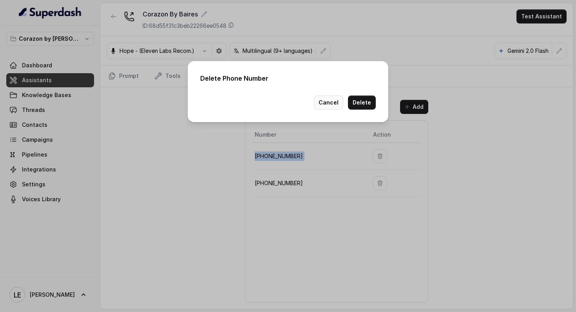
click at [328, 104] on button "Cancel" at bounding box center [328, 103] width 29 height 14
